Goal: Transaction & Acquisition: Obtain resource

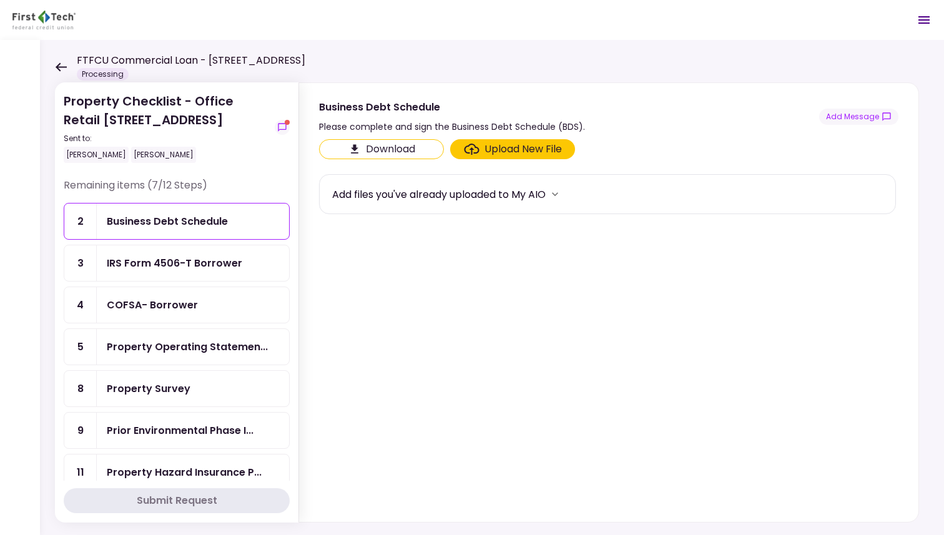
click at [192, 263] on div "IRS Form 4506-T Borrower" at bounding box center [174, 263] width 135 height 16
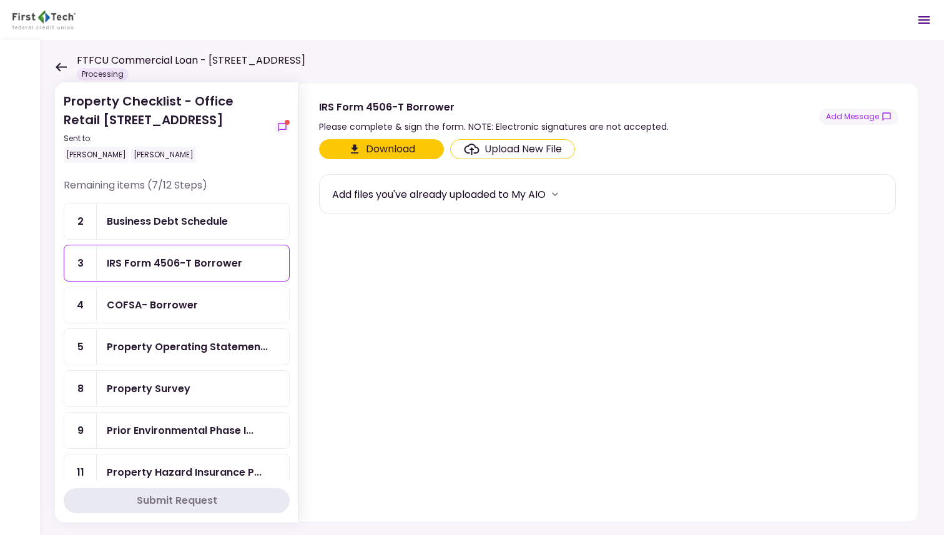
click at [385, 151] on button "Download" at bounding box center [381, 149] width 125 height 20
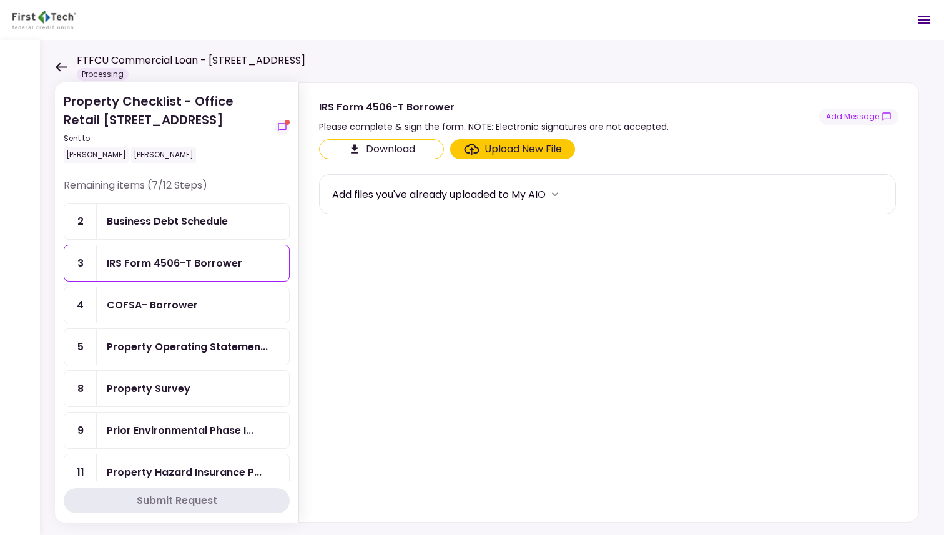
click at [183, 219] on div "Business Debt Schedule" at bounding box center [167, 221] width 121 height 16
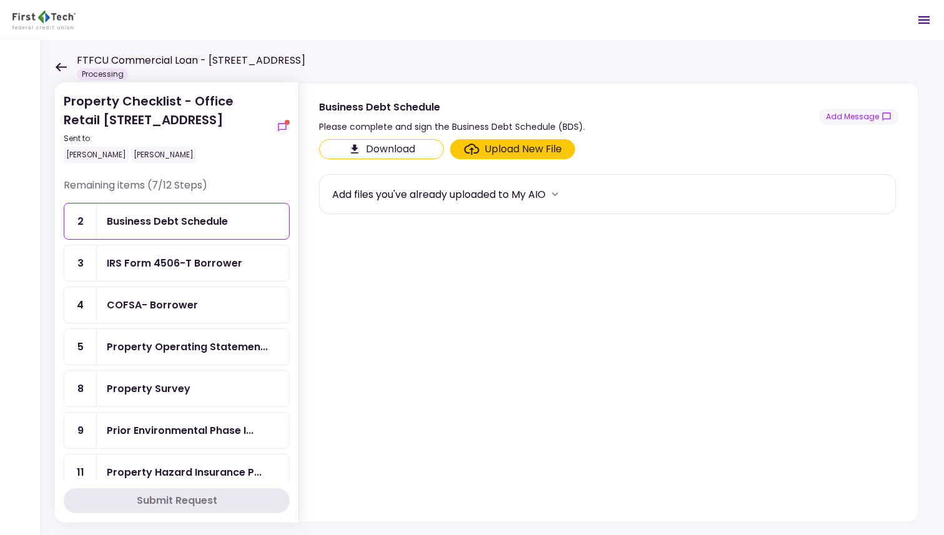
click at [153, 221] on div "Business Debt Schedule" at bounding box center [167, 221] width 121 height 16
click at [176, 258] on div "IRS Form 4506-T Borrower" at bounding box center [174, 263] width 135 height 16
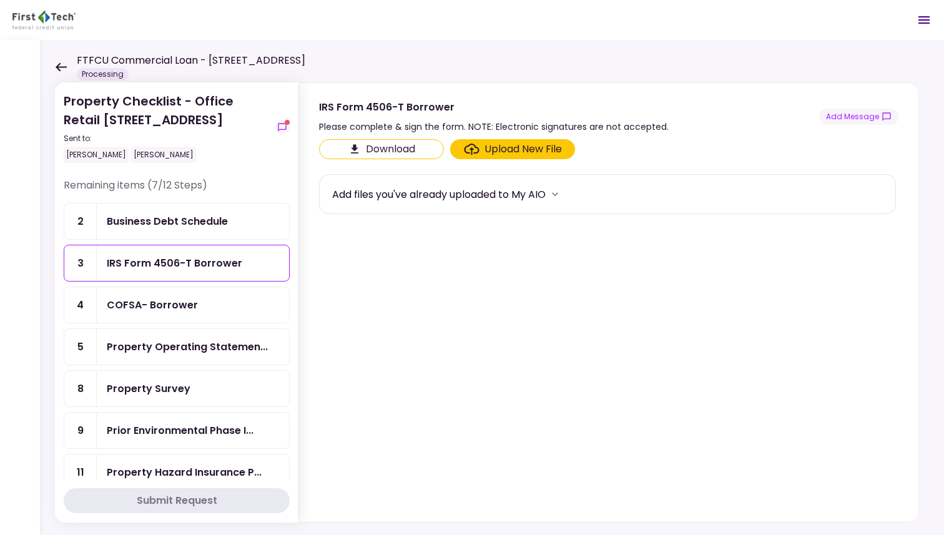
click at [178, 218] on div "Business Debt Schedule" at bounding box center [167, 221] width 121 height 16
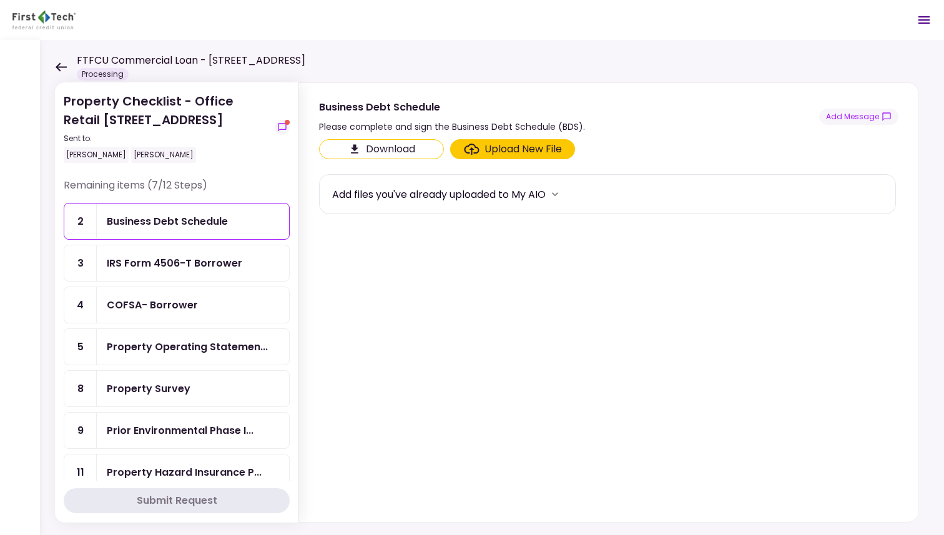
click at [388, 149] on button "Download" at bounding box center [381, 149] width 125 height 20
click at [175, 302] on div "COFSA- Borrower" at bounding box center [152, 305] width 91 height 16
